Goal: Contribute content: Add original content to the website for others to see

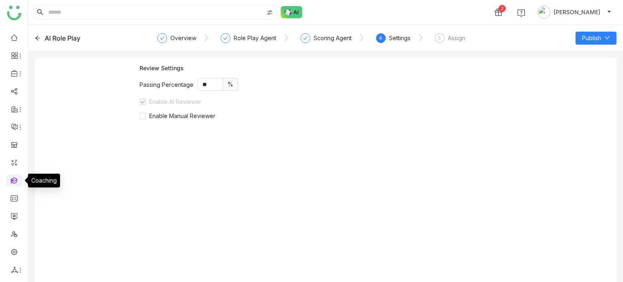
click at [16, 181] on link at bounding box center [14, 180] width 7 height 7
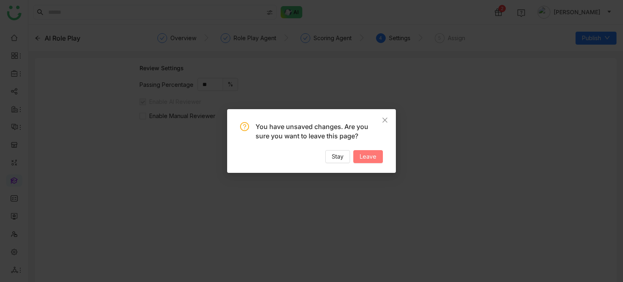
click at [373, 151] on button "Leave" at bounding box center [368, 156] width 30 height 13
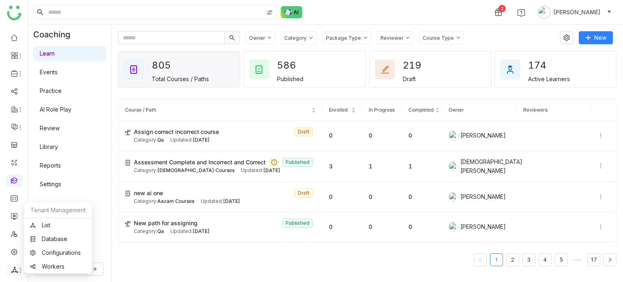
click at [10, 271] on div at bounding box center [14, 269] width 16 height 7
click at [55, 224] on link "List" at bounding box center [58, 225] width 56 height 6
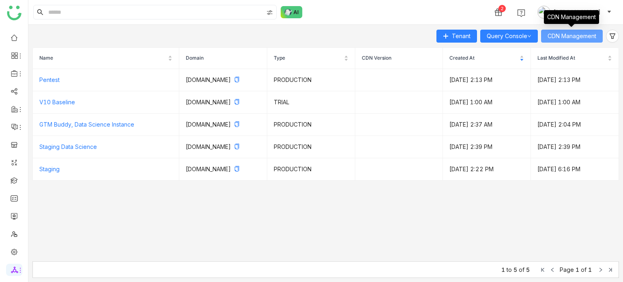
click at [582, 36] on span "CDN Management" at bounding box center [572, 36] width 49 height 9
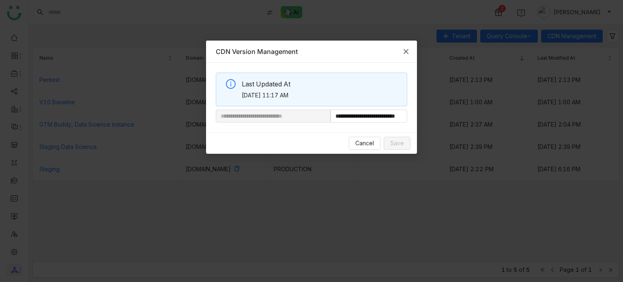
click at [402, 53] on span "Close" at bounding box center [406, 52] width 22 height 22
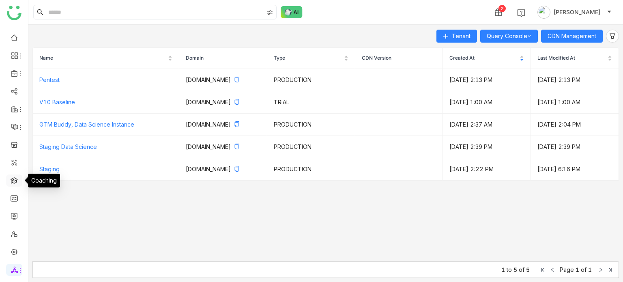
click at [16, 183] on link at bounding box center [14, 180] width 7 height 7
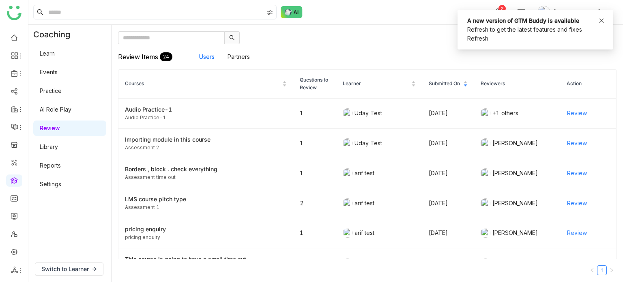
click at [599, 19] on icon at bounding box center [602, 21] width 6 height 6
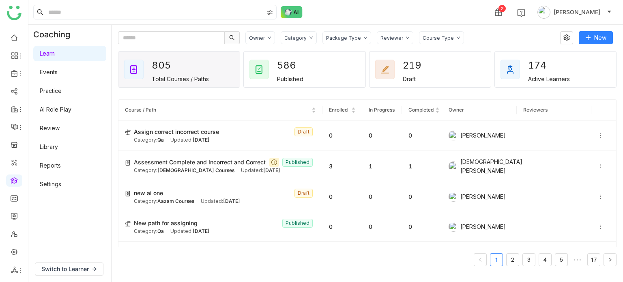
click at [66, 108] on link "AI Role Play" at bounding box center [56, 109] width 32 height 7
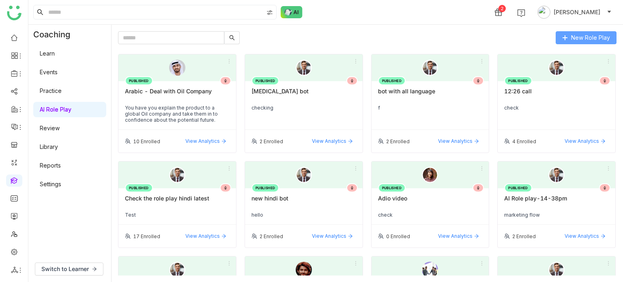
click at [586, 32] on button "New Role Play" at bounding box center [586, 37] width 61 height 13
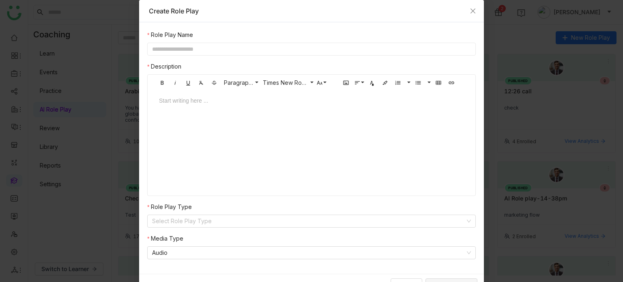
click at [363, 48] on input "text" at bounding box center [311, 49] width 329 height 13
type input "*"
type input "**********"
type input "*"
click at [194, 256] on nz-select-item "Audio" at bounding box center [311, 253] width 319 height 12
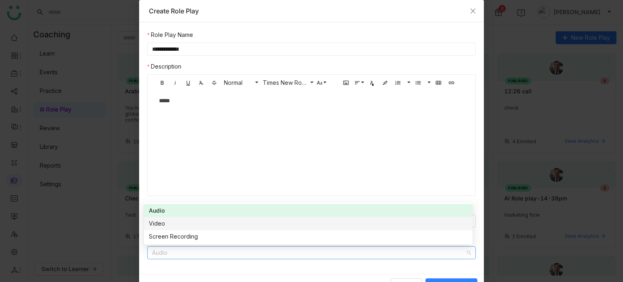
click at [197, 228] on div "Video" at bounding box center [308, 223] width 319 height 9
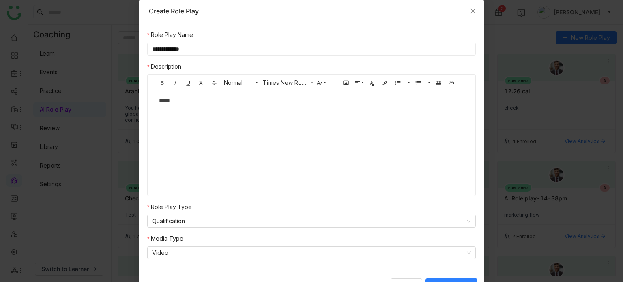
scroll to position [13, 0]
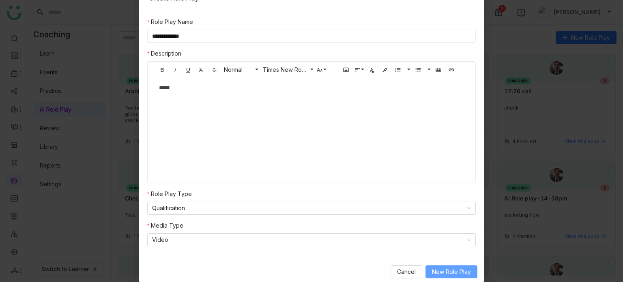
click at [462, 272] on span "New Role Play" at bounding box center [451, 271] width 39 height 9
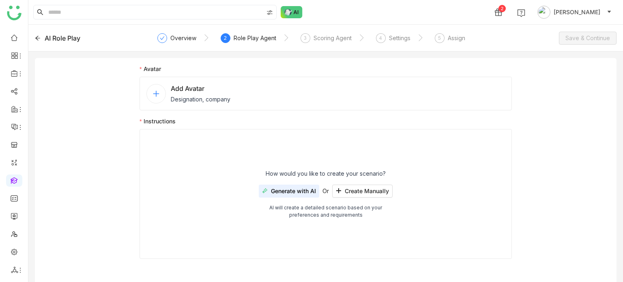
click at [274, 90] on div "Add Avatar Designation, company" at bounding box center [326, 94] width 373 height 34
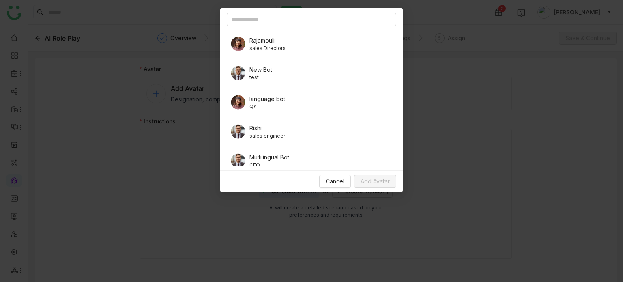
click at [269, 71] on span "New Bot" at bounding box center [261, 69] width 23 height 9
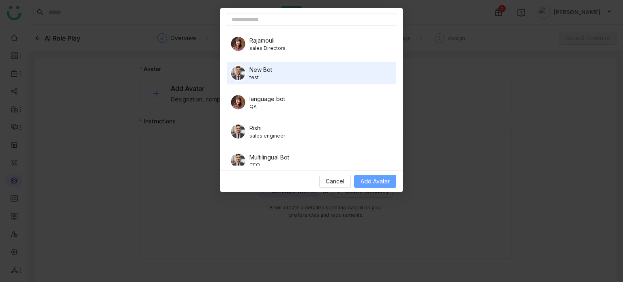
click at [370, 179] on span "Add Avatar" at bounding box center [375, 181] width 29 height 9
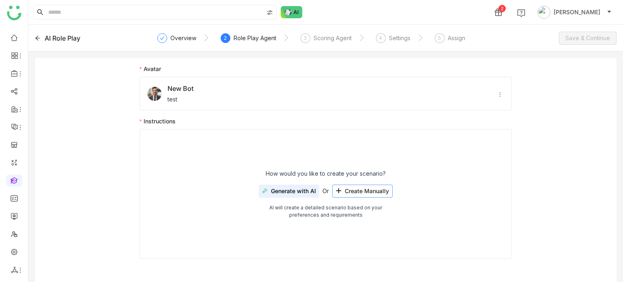
click at [376, 191] on span "Create Manually" at bounding box center [367, 191] width 44 height 6
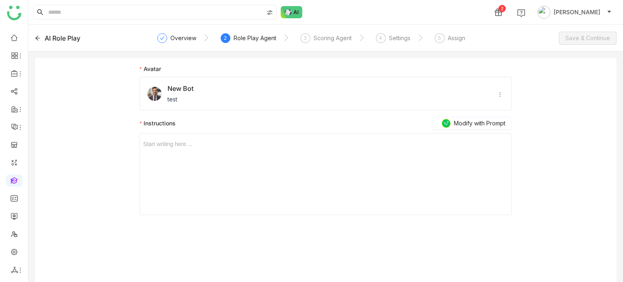
drag, startPoint x: 359, startPoint y: 166, endPoint x: 323, endPoint y: 149, distance: 40.3
click at [323, 149] on div "Start writing here ..." at bounding box center [325, 174] width 365 height 81
click at [312, 147] on div at bounding box center [325, 144] width 365 height 9
click at [314, 35] on div "Scoring Agent" at bounding box center [333, 38] width 38 height 10
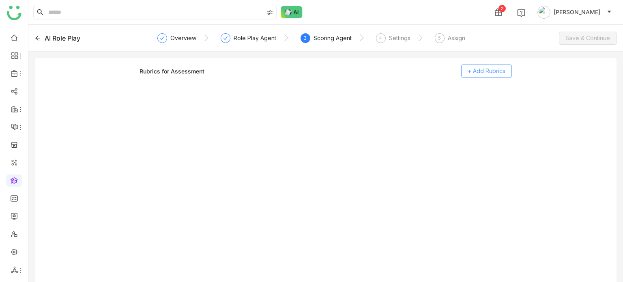
click at [492, 72] on span "+ Add Rubrics" at bounding box center [487, 71] width 38 height 9
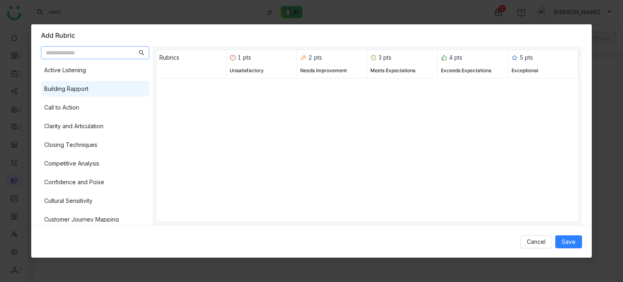
click at [95, 86] on div "Building Rapport" at bounding box center [95, 88] width 108 height 15
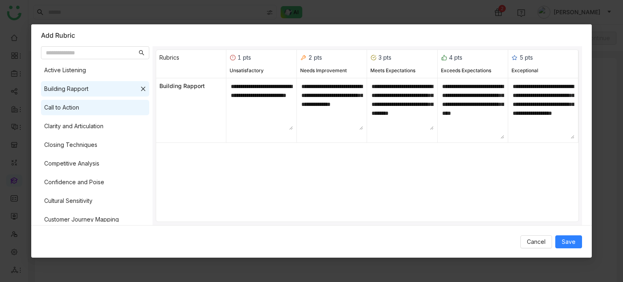
click at [100, 107] on div "Call to Action" at bounding box center [95, 107] width 108 height 15
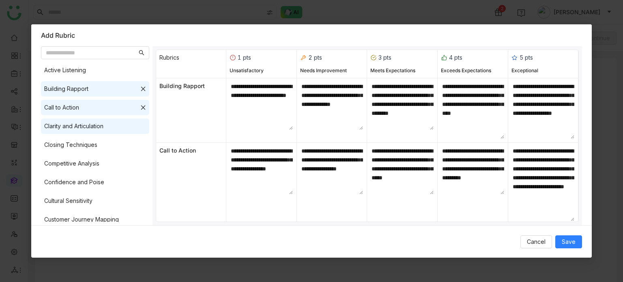
click at [103, 128] on div "Clarity and Articulation" at bounding box center [73, 126] width 59 height 9
click at [575, 245] on span "Save" at bounding box center [569, 241] width 14 height 9
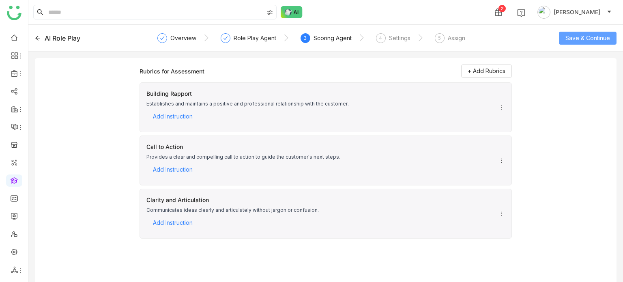
click at [589, 39] on span "Save & Continue" at bounding box center [588, 38] width 45 height 9
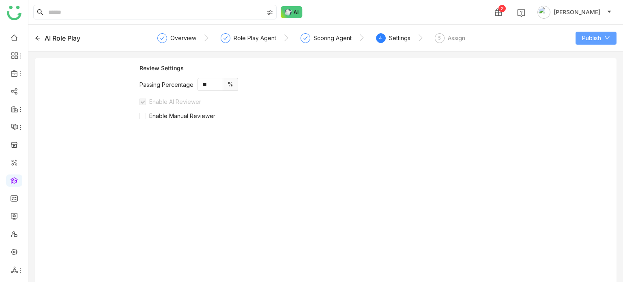
click at [598, 34] on span "Publish" at bounding box center [591, 38] width 19 height 9
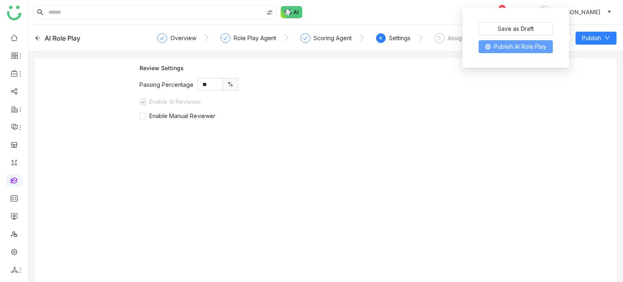
click at [527, 45] on span "Publish AI Role Play" at bounding box center [520, 46] width 52 height 9
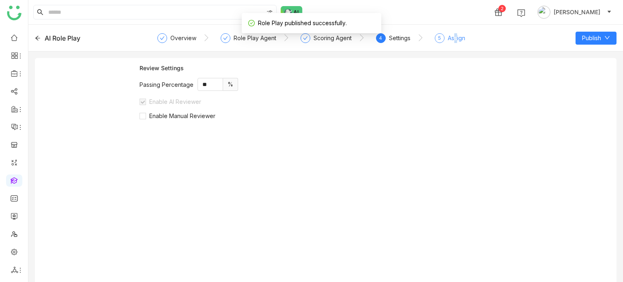
click at [455, 40] on div "Assign" at bounding box center [456, 38] width 17 height 10
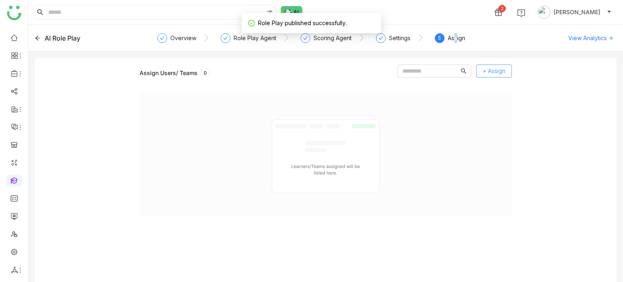
click at [492, 69] on span "+ Assign" at bounding box center [494, 71] width 23 height 9
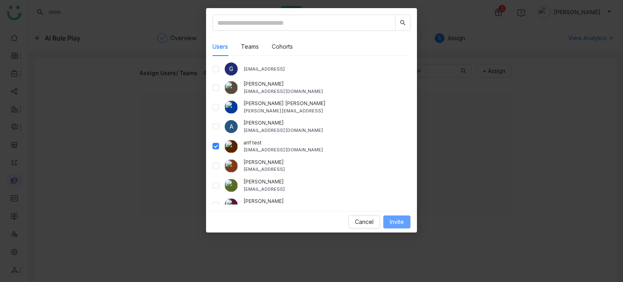
click at [394, 218] on span "Invite" at bounding box center [397, 222] width 14 height 9
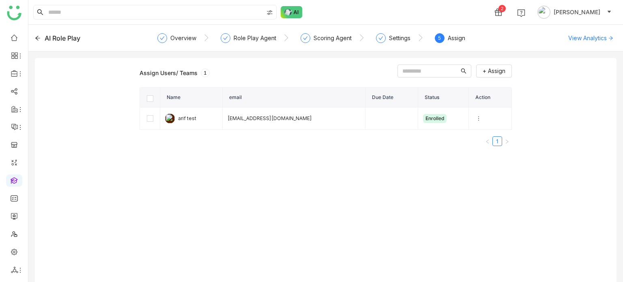
click at [41, 38] on div "AI Role Play" at bounding box center [93, 38] width 116 height 10
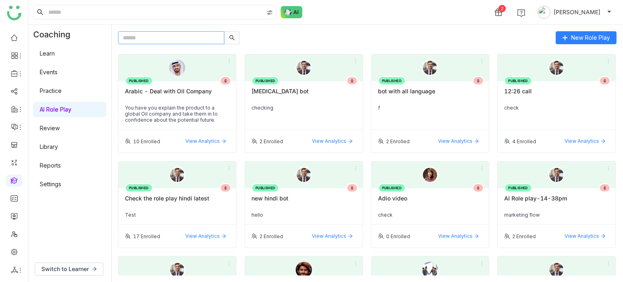
click at [203, 42] on input "text" at bounding box center [171, 37] width 106 height 13
click at [203, 42] on input "*" at bounding box center [171, 37] width 106 height 13
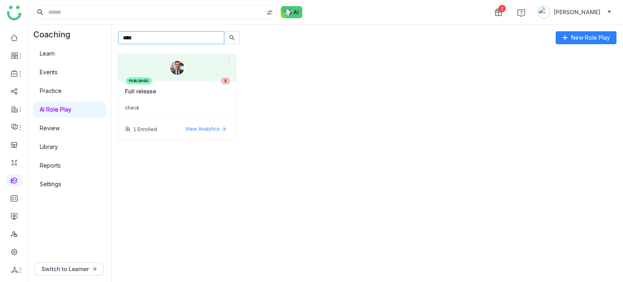
type input "****"
click at [162, 97] on div "Full release" at bounding box center [177, 95] width 105 height 14
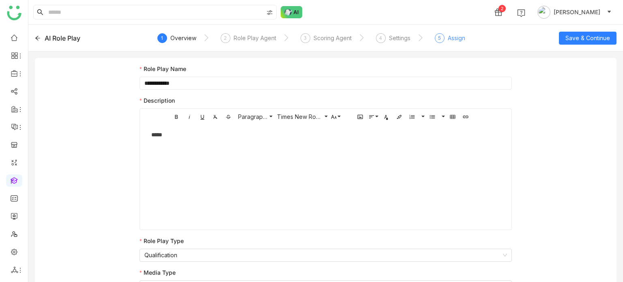
click at [435, 41] on div "5" at bounding box center [440, 38] width 10 height 10
